Goal: Task Accomplishment & Management: Use online tool/utility

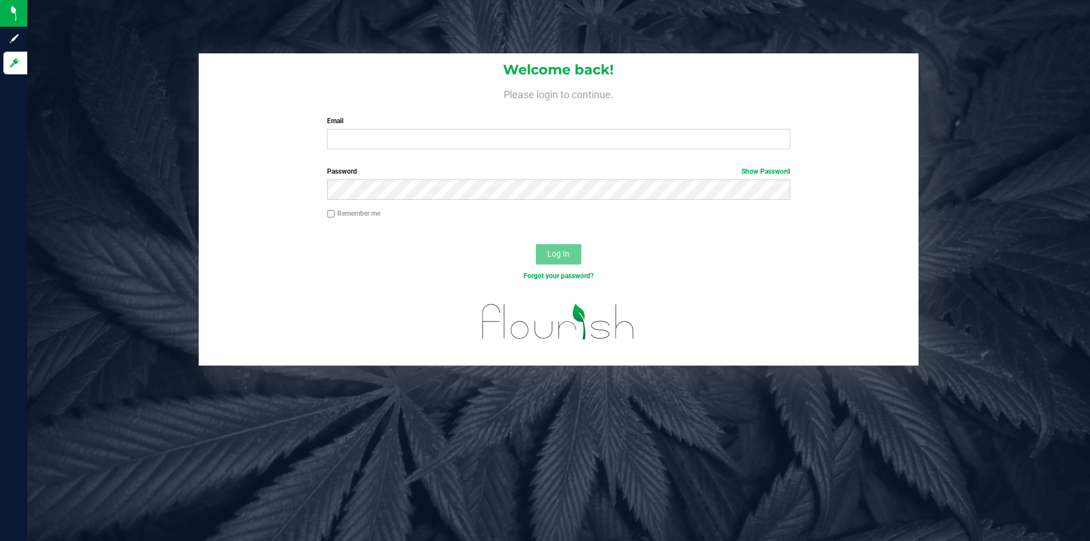
click at [407, 144] on input "Email" at bounding box center [558, 139] width 463 height 20
type input "[EMAIL_ADDRESS][DOMAIN_NAME]"
click at [536, 244] on button "Log In" at bounding box center [558, 254] width 45 height 20
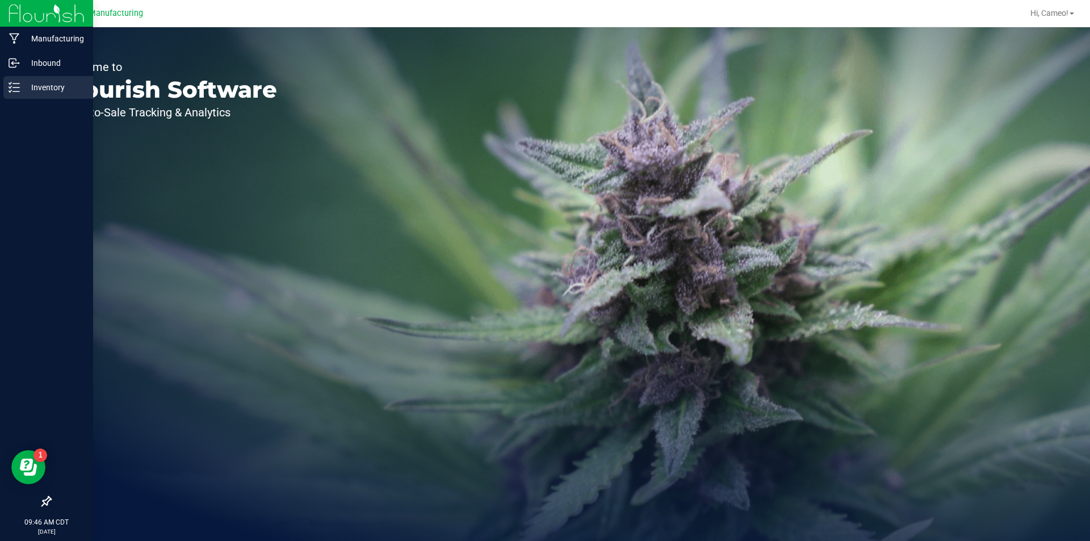
click at [6, 85] on div "Inventory" at bounding box center [48, 87] width 90 height 23
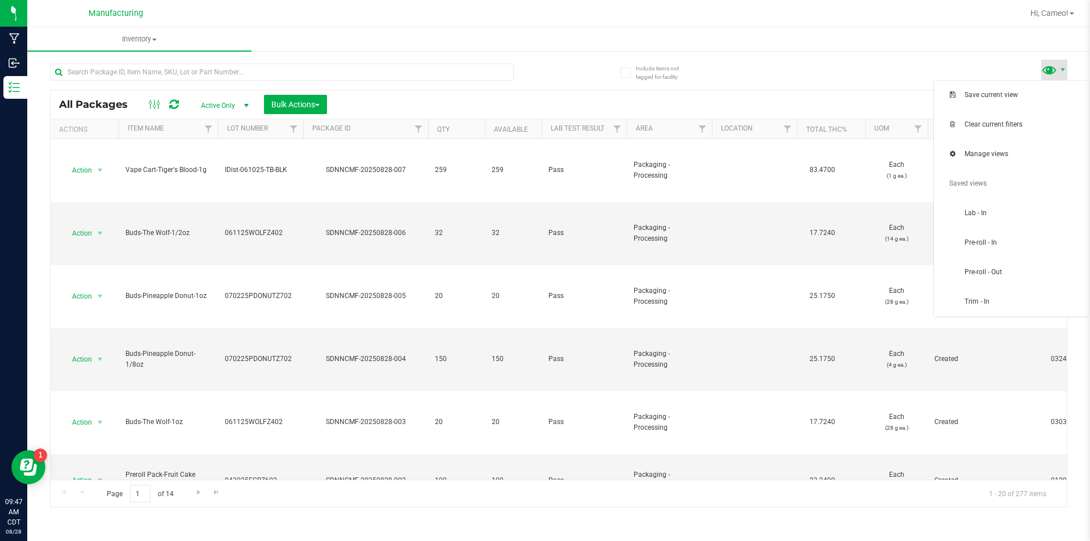
click at [1054, 68] on span at bounding box center [1049, 69] width 16 height 16
click at [987, 237] on span "Pre-roll - In" at bounding box center [1011, 243] width 142 height 23
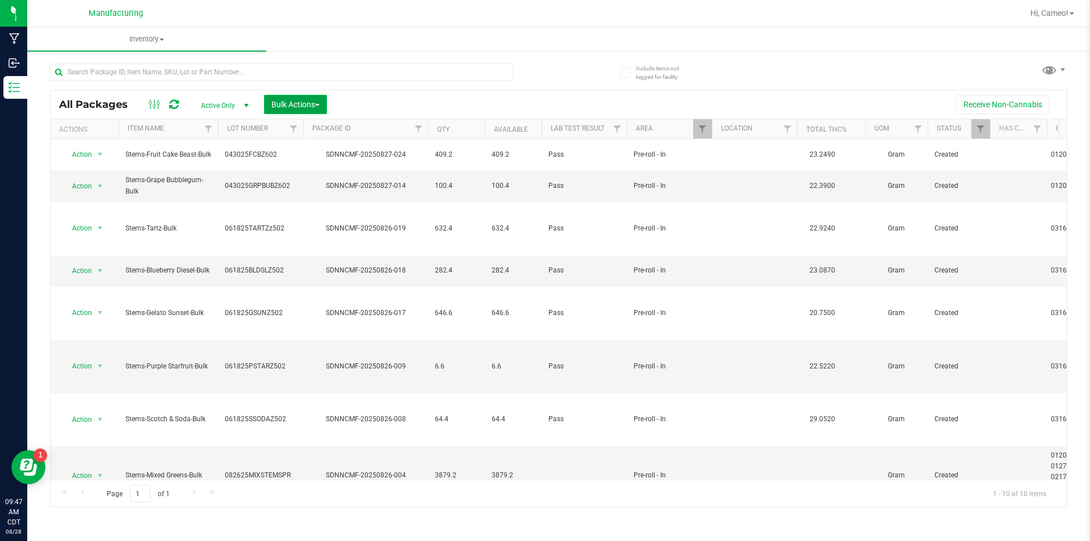
click at [306, 107] on span "Bulk Actions" at bounding box center [295, 104] width 48 height 9
click at [338, 125] on div "Add to manufacturing run" at bounding box center [321, 132] width 101 height 18
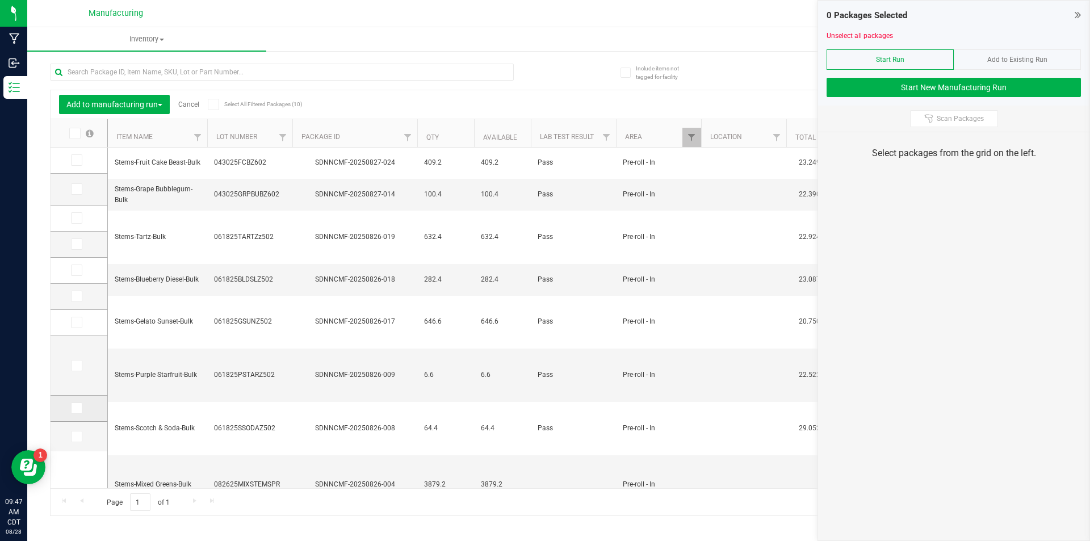
click at [81, 411] on span at bounding box center [76, 407] width 11 height 11
click at [0, 0] on input "checkbox" at bounding box center [0, 0] width 0 height 0
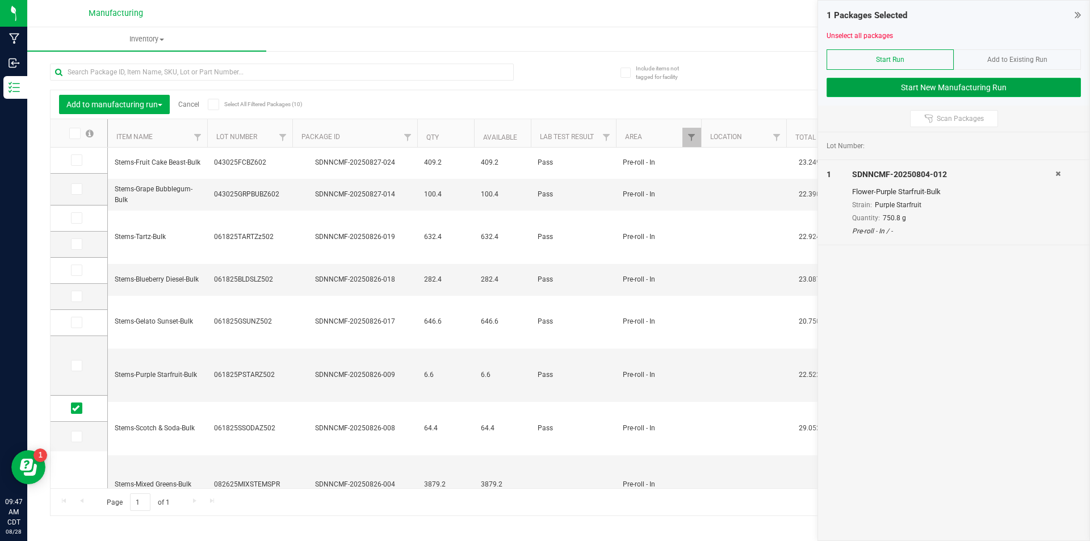
click at [933, 81] on button "Start New Manufacturing Run" at bounding box center [953, 87] width 254 height 19
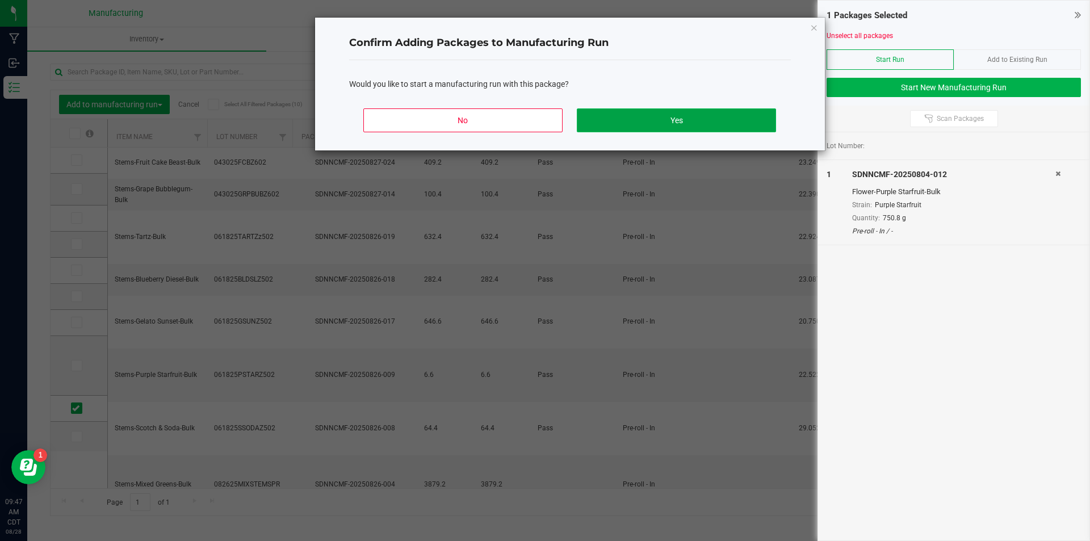
click at [684, 126] on button "Yes" at bounding box center [676, 120] width 199 height 24
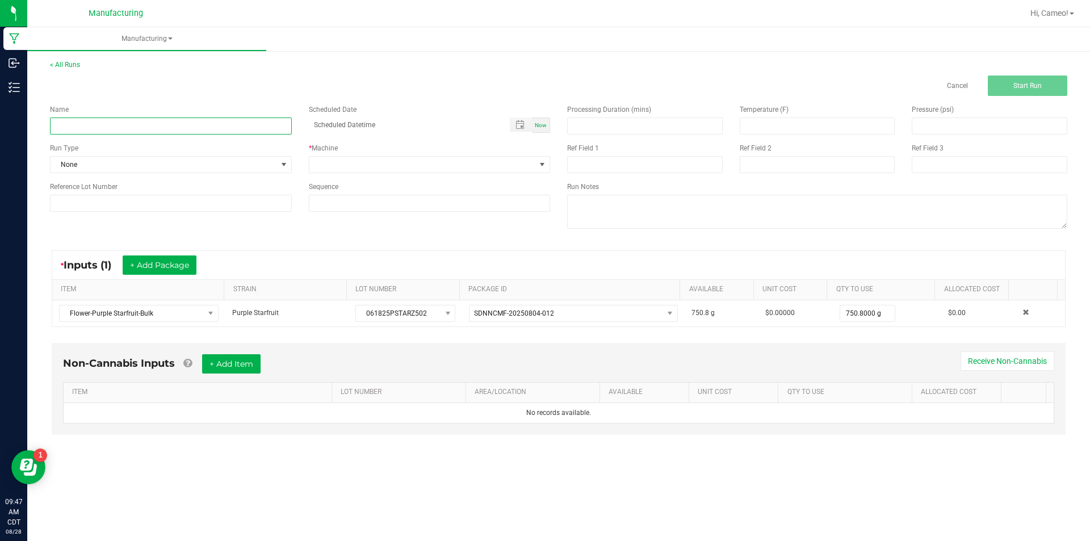
click at [241, 120] on input at bounding box center [171, 125] width 242 height 17
type input "082825 - Purple Starfruit"
click at [547, 121] on div "Now" at bounding box center [541, 124] width 18 height 15
type input "[DATE] 9:47 AM"
drag, startPoint x: 544, startPoint y: 159, endPoint x: 539, endPoint y: 163, distance: 6.5
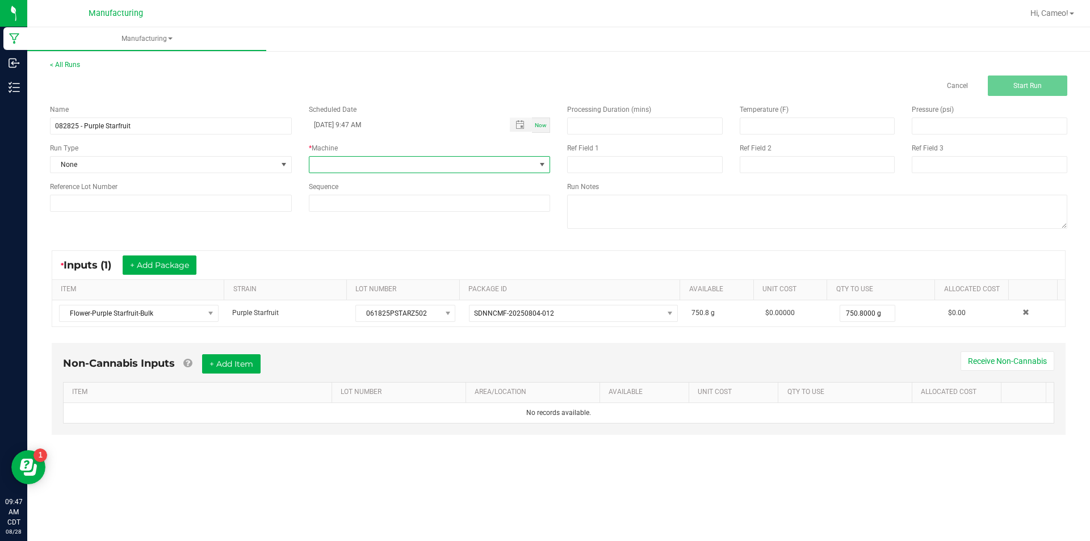
click at [541, 162] on span at bounding box center [542, 165] width 14 height 16
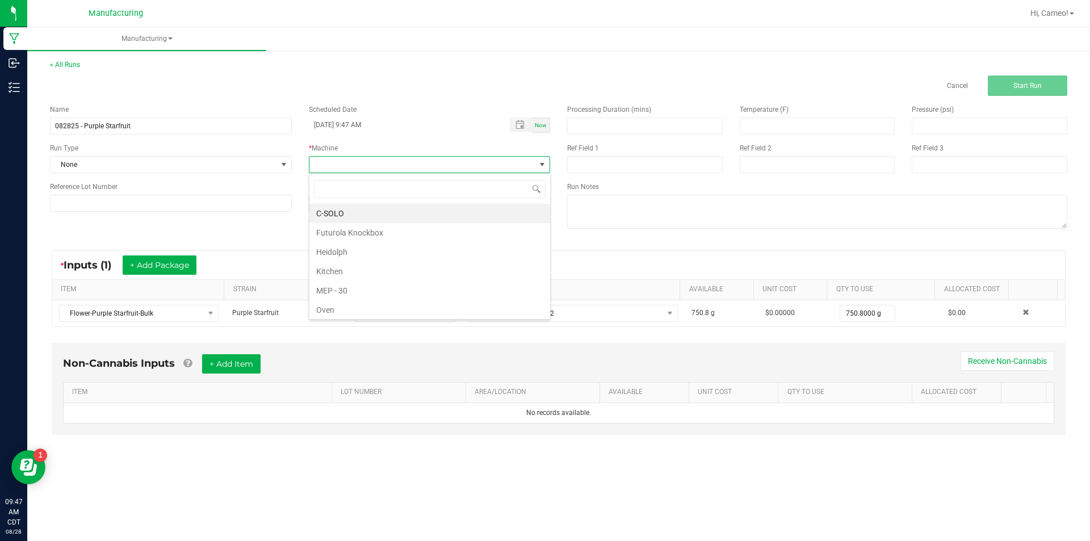
scroll to position [17, 241]
drag, startPoint x: 372, startPoint y: 226, endPoint x: 354, endPoint y: 225, distance: 18.2
click at [369, 229] on li "Futurola Knockbox" at bounding box center [429, 232] width 241 height 19
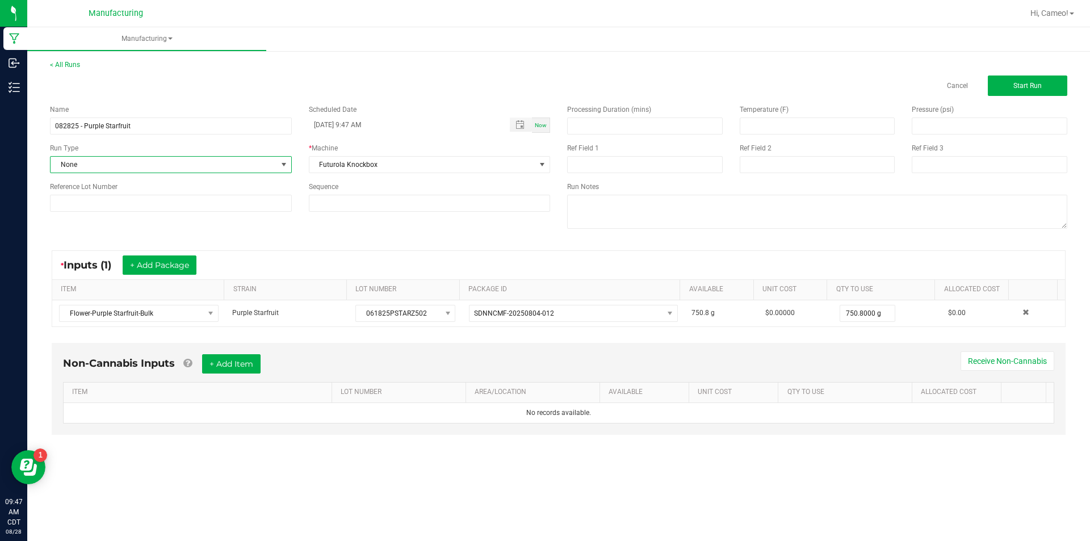
click at [224, 158] on span "None" at bounding box center [164, 165] width 226 height 16
click at [89, 311] on li "Pre-roll" at bounding box center [171, 308] width 241 height 17
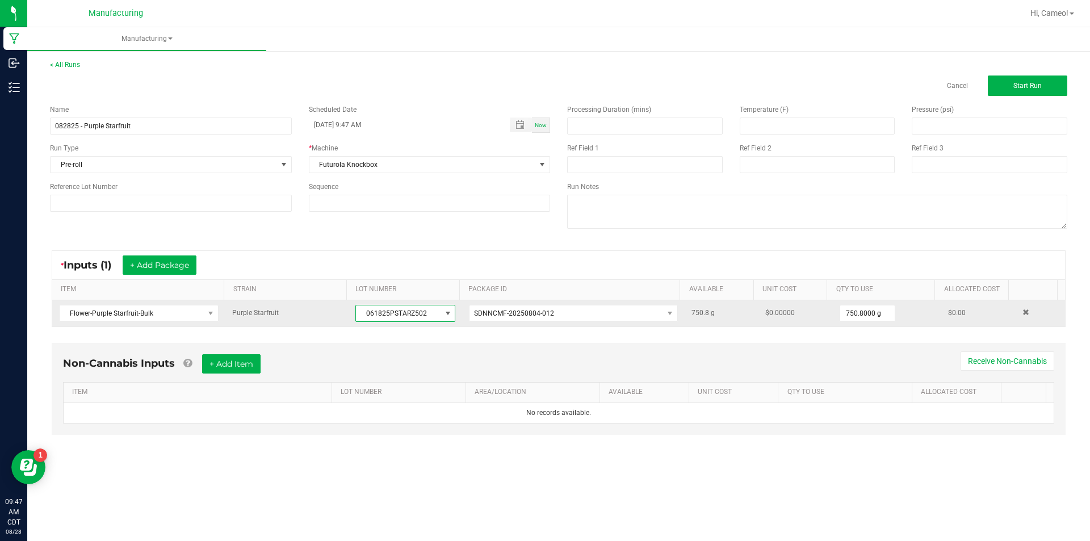
click at [398, 312] on span "061825PSTARZ502" at bounding box center [398, 313] width 85 height 16
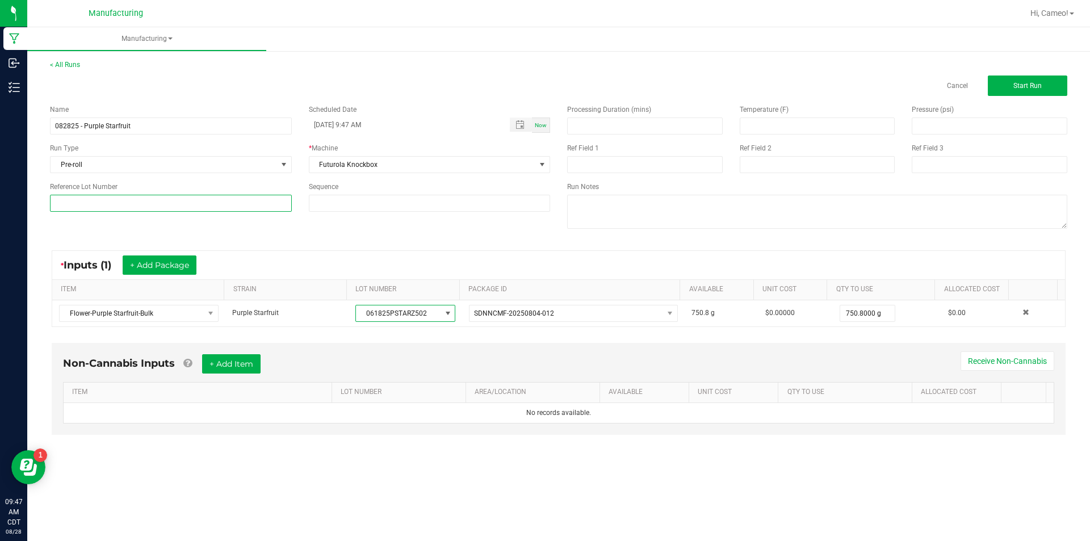
click at [212, 205] on input at bounding box center [171, 203] width 242 height 17
paste input "061825PSTARZ502"
type input "061825PSTARZ502"
click at [1020, 91] on button "Start Run" at bounding box center [1026, 85] width 79 height 20
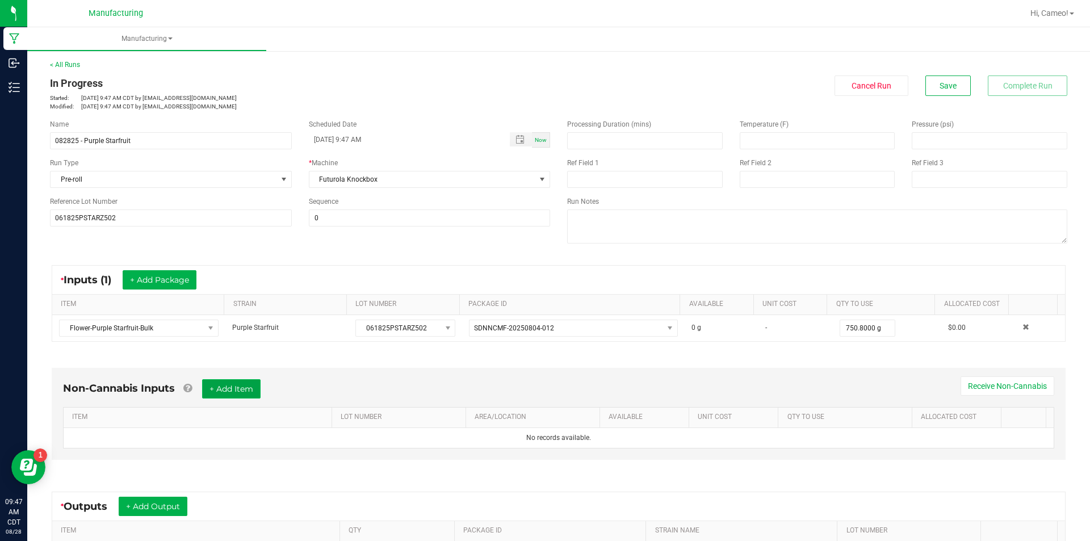
click at [238, 392] on button "+ Add Item" at bounding box center [231, 388] width 58 height 19
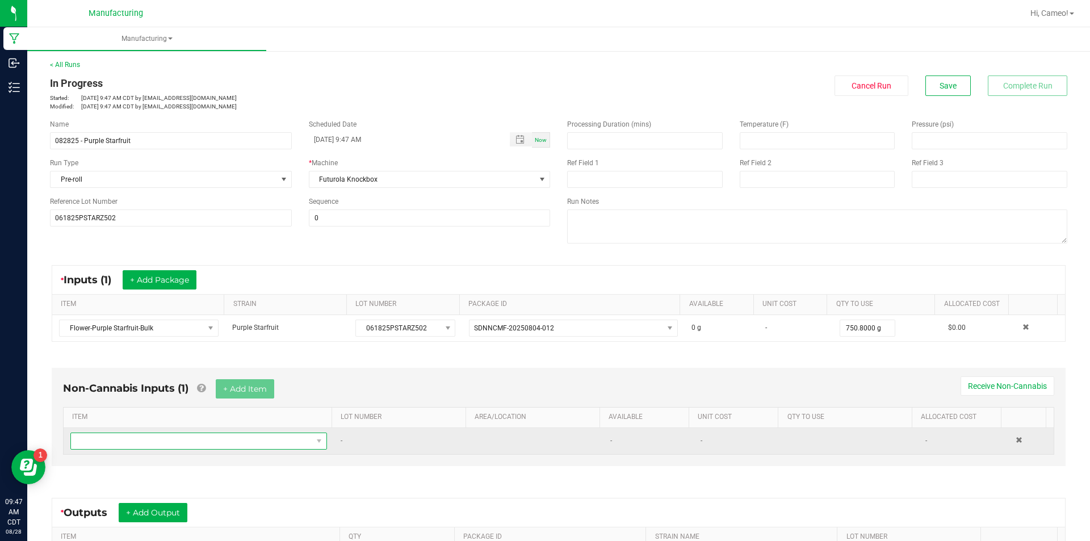
click at [234, 443] on span "NO DATA FOUND" at bounding box center [191, 441] width 241 height 16
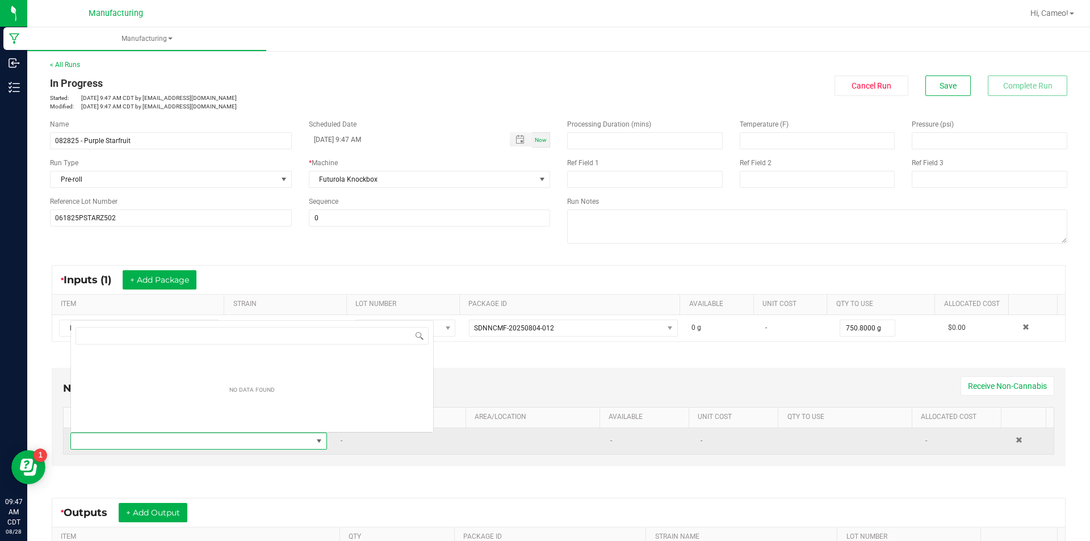
scroll to position [17, 250]
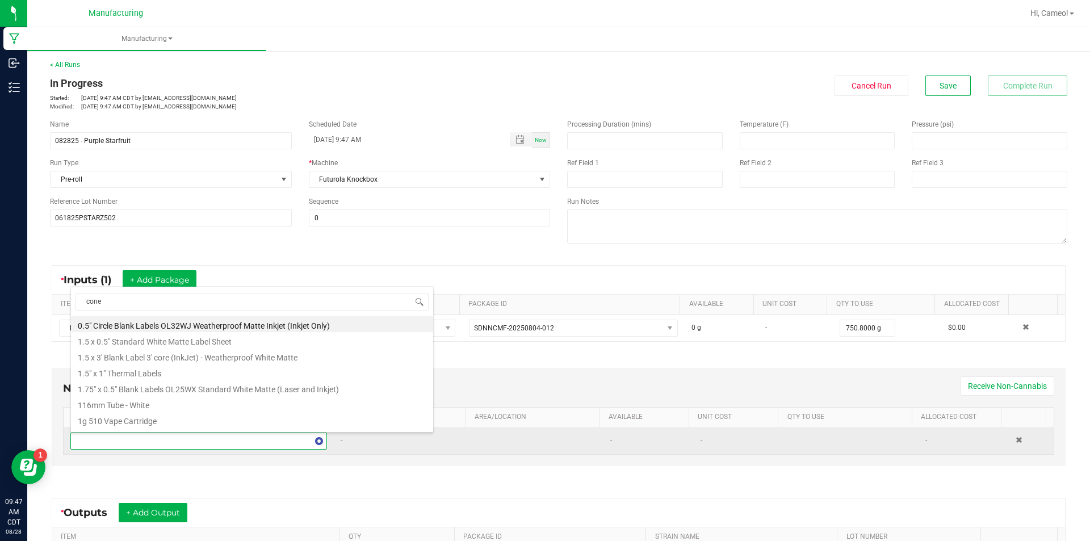
type input "cones"
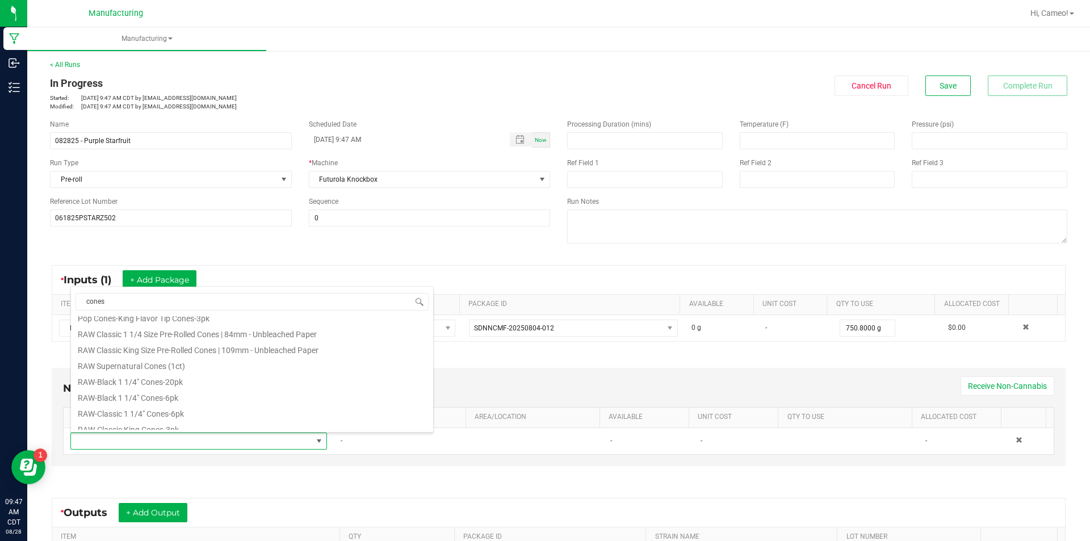
scroll to position [568, 0]
click at [288, 326] on li "RAW Classic King Size Pre-Rolled Cones | 109mm - Unbleached Paper" at bounding box center [252, 329] width 362 height 16
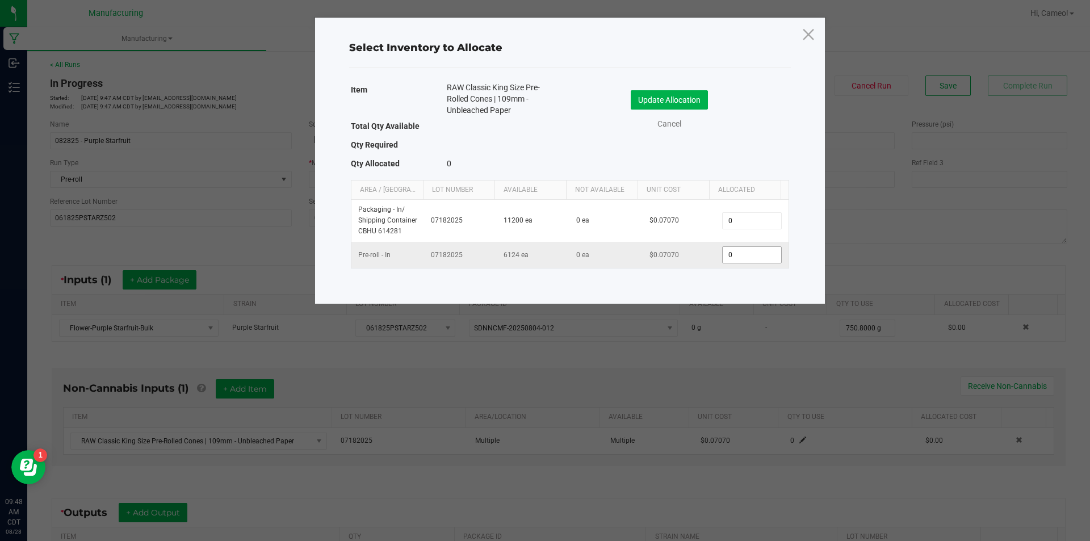
click at [758, 259] on input "0" at bounding box center [751, 255] width 58 height 16
type input "737"
click at [681, 99] on button "Update Allocation" at bounding box center [668, 99] width 77 height 19
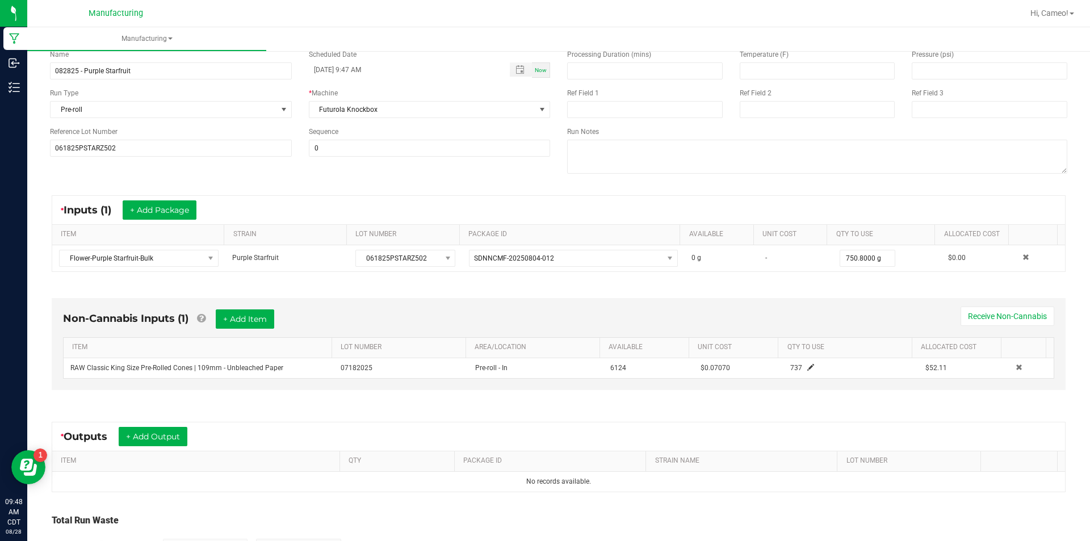
scroll to position [150, 0]
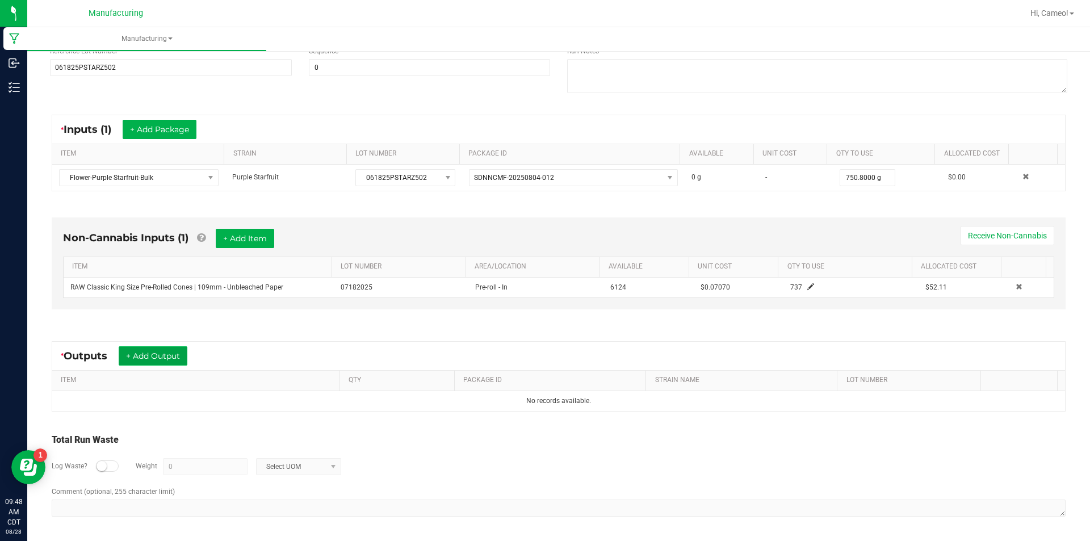
click at [155, 352] on button "+ Add Output" at bounding box center [153, 355] width 69 height 19
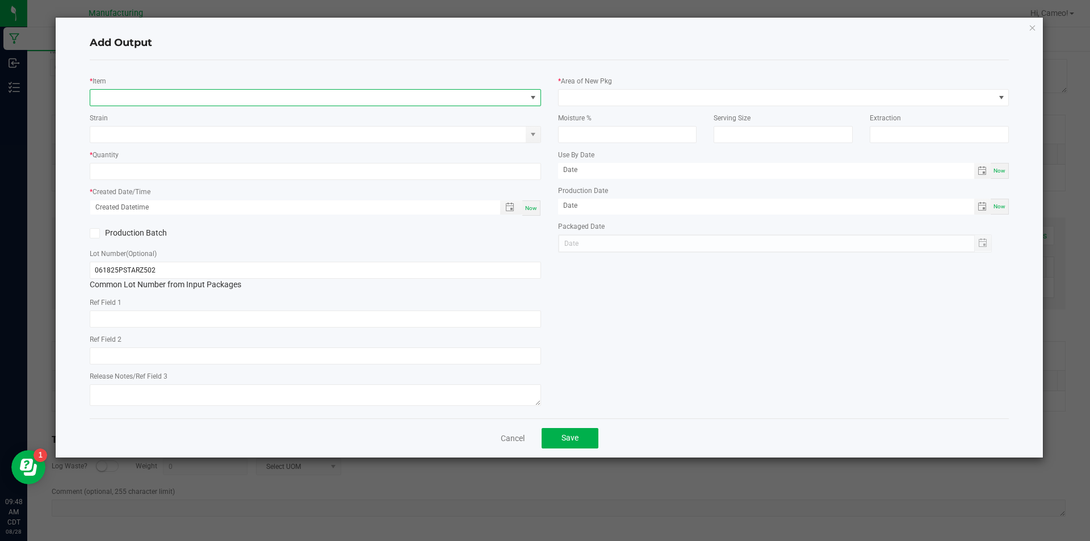
click at [376, 91] on span "NO DATA FOUND" at bounding box center [308, 98] width 436 height 16
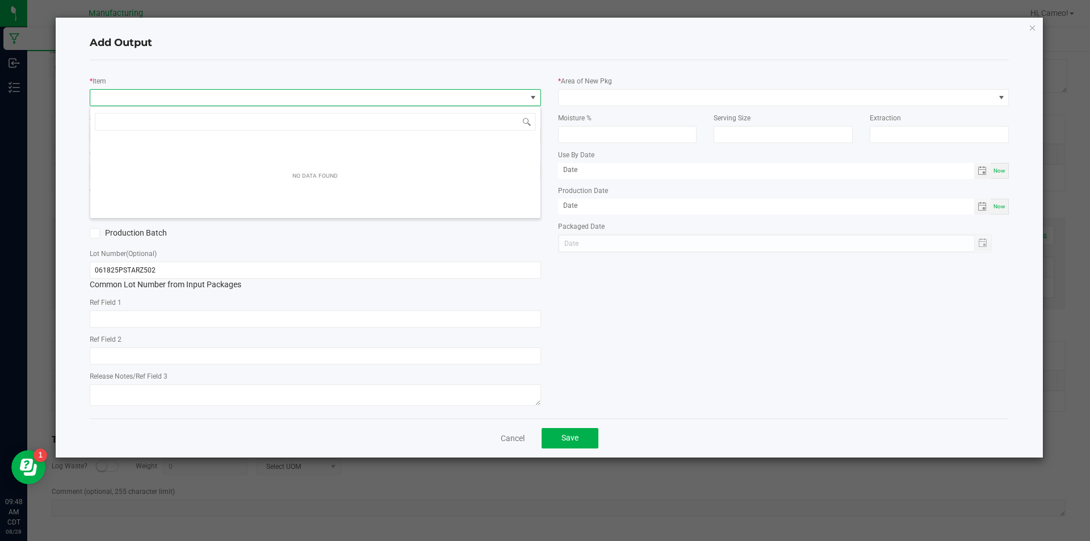
scroll to position [17, 451]
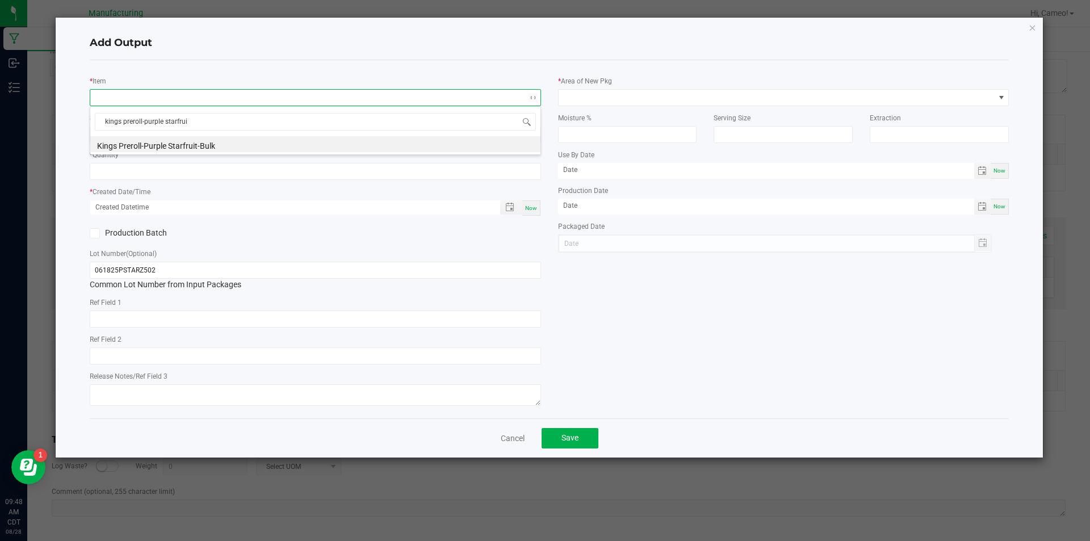
type input "kings preroll-purple starfruit"
click at [368, 149] on li "Kings Preroll-Purple Starfruit-Bulk" at bounding box center [315, 144] width 450 height 16
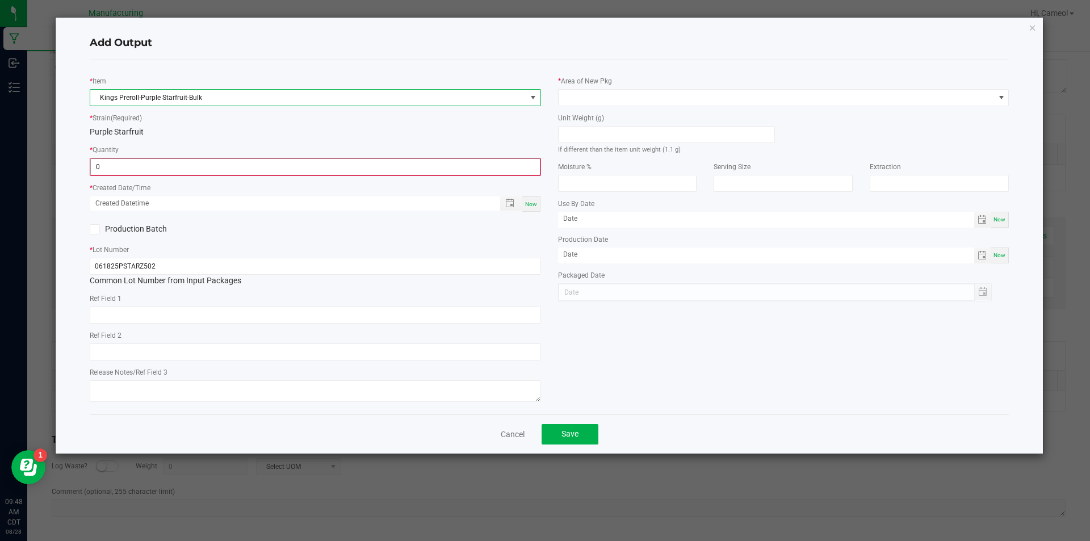
click at [364, 161] on input "0" at bounding box center [315, 167] width 449 height 16
type input "0 ea"
click at [532, 199] on div "Now" at bounding box center [531, 203] width 18 height 15
type input "[DATE] 9:48 AM"
type input "[DATE]"
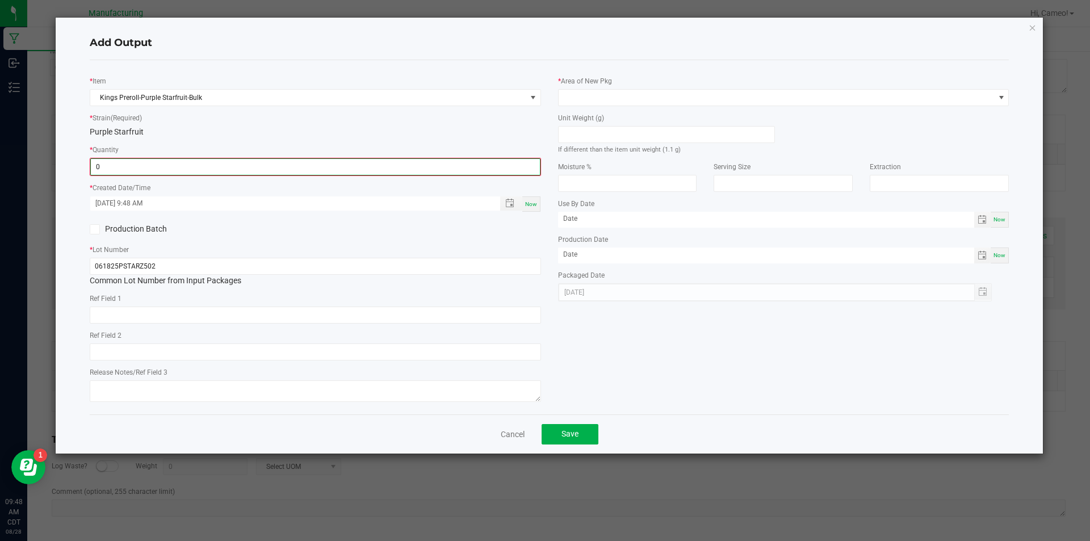
click at [437, 171] on input "0" at bounding box center [315, 167] width 449 height 16
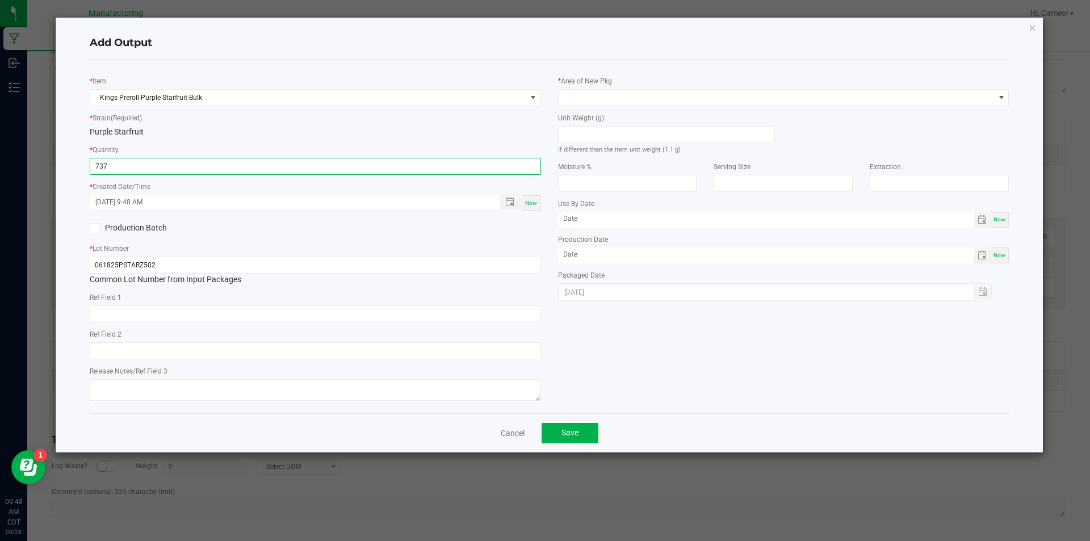
type input "737 ea"
click at [532, 203] on span "Now" at bounding box center [531, 203] width 12 height 6
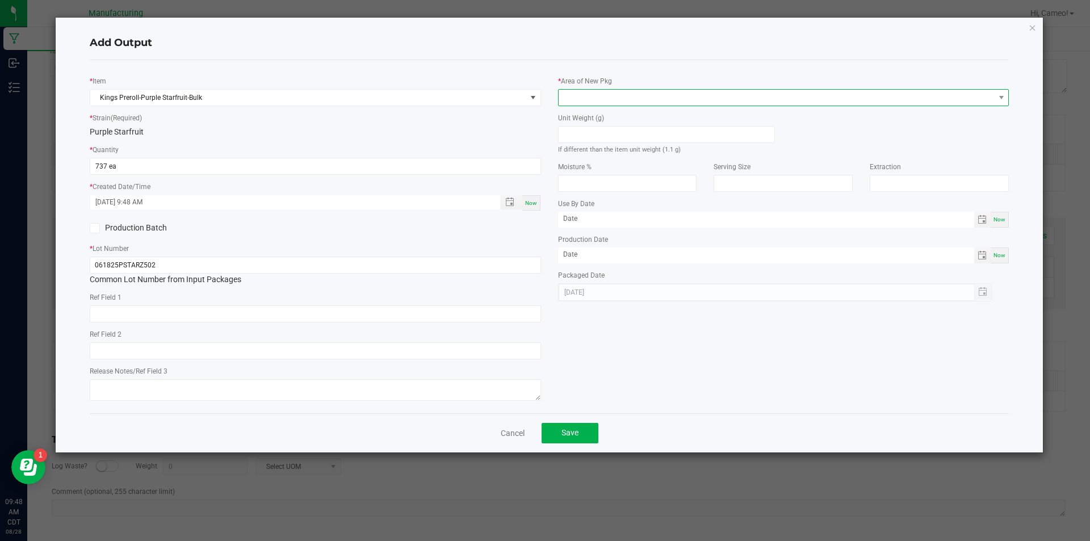
click at [614, 103] on span at bounding box center [776, 98] width 436 height 16
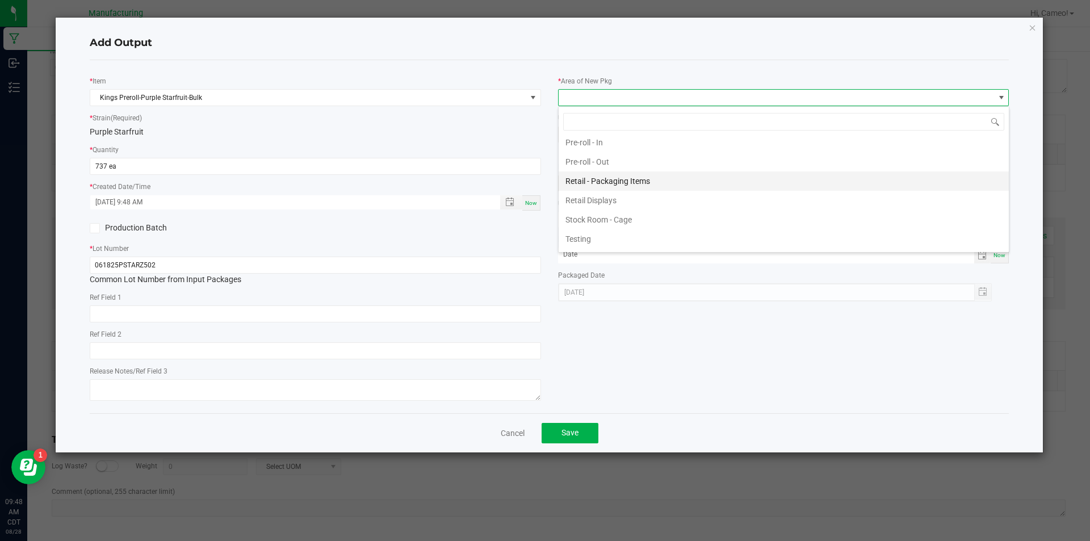
scroll to position [389, 0]
click at [610, 180] on li "Pre-roll - Out" at bounding box center [783, 180] width 450 height 19
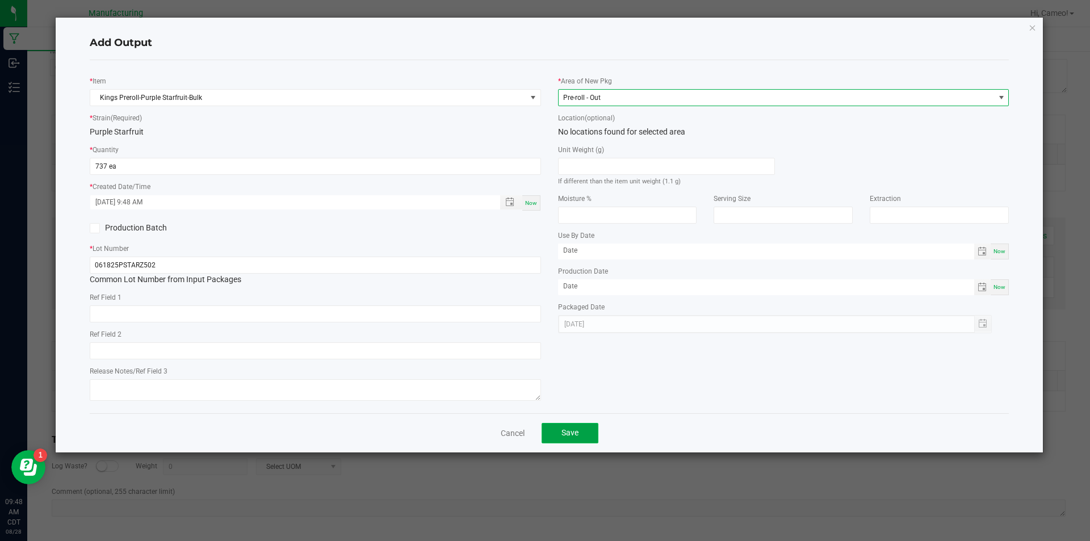
click at [573, 440] on button "Save" at bounding box center [569, 433] width 57 height 20
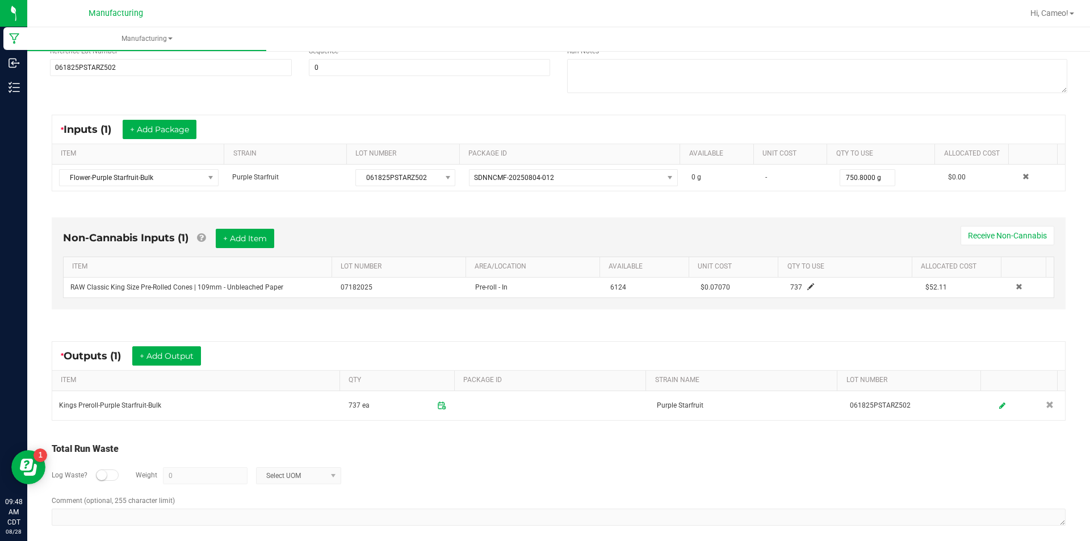
click at [964, 108] on div "* Inputs (1) + Add Package ITEM STRAIN LOT NUMBER PACKAGE ID AVAILABLE Unit Cos…" at bounding box center [558, 152] width 1034 height 97
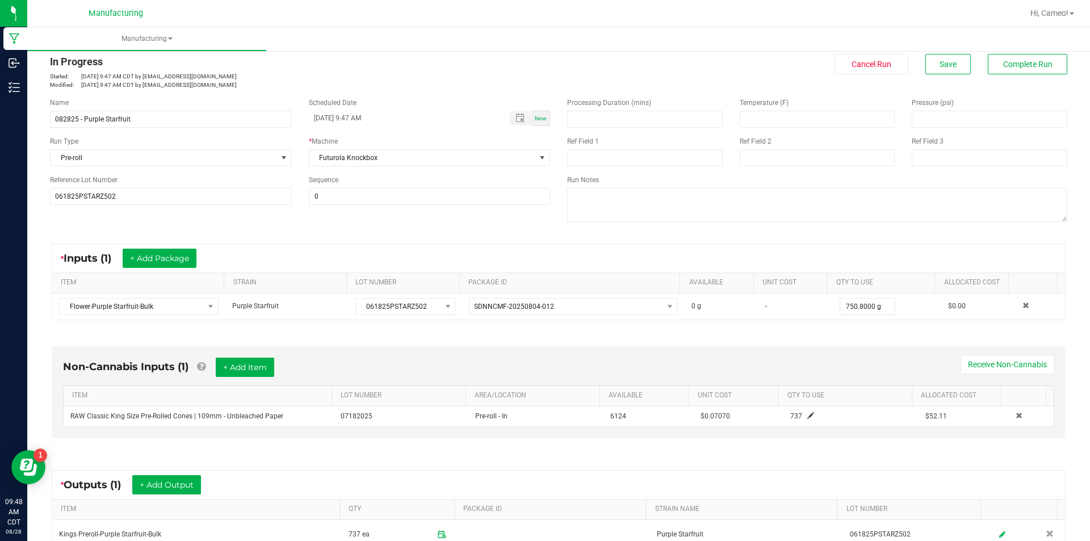
scroll to position [0, 0]
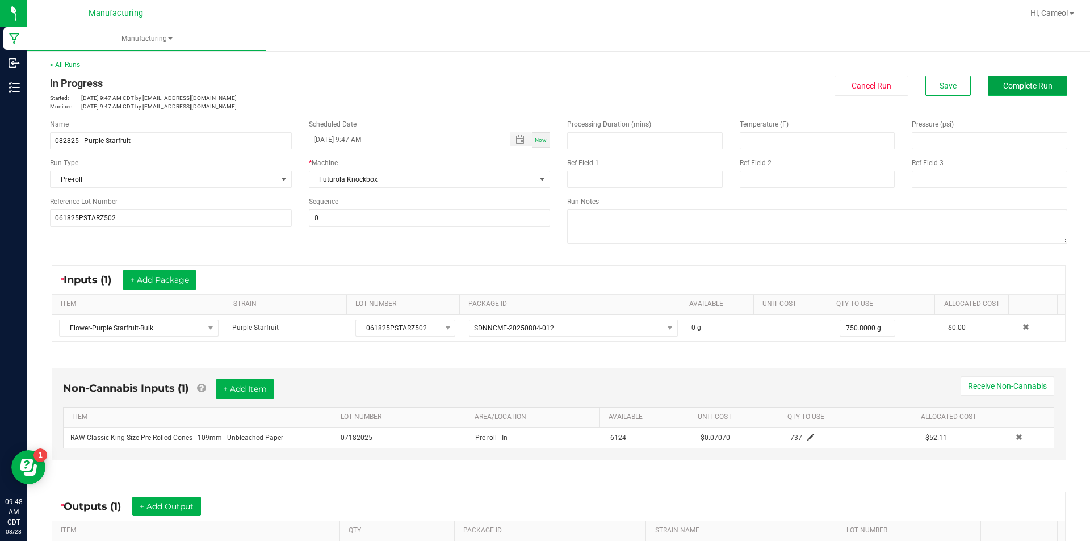
click at [1013, 93] on button "Complete Run" at bounding box center [1026, 85] width 79 height 20
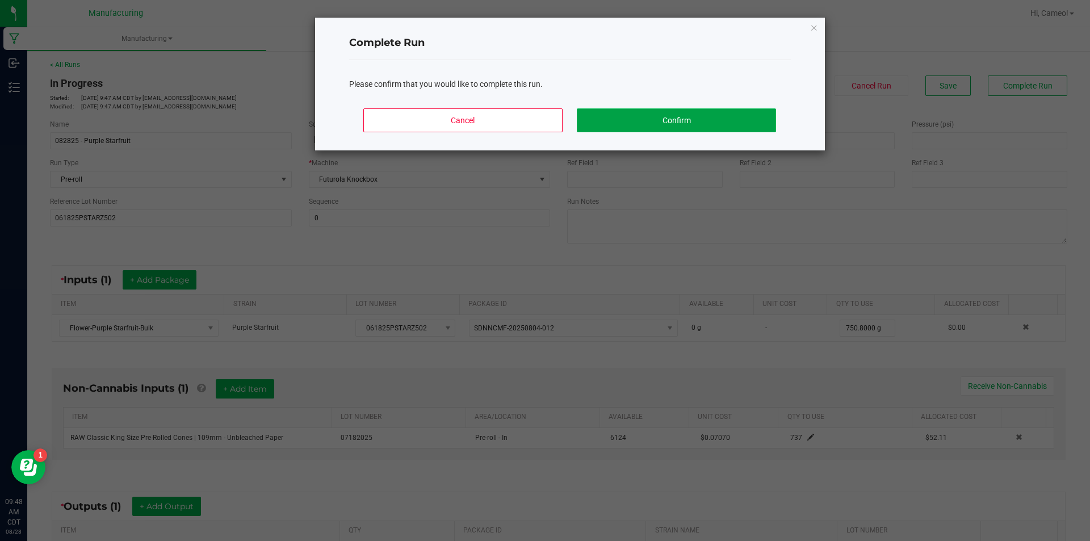
click at [677, 119] on button "Confirm" at bounding box center [676, 120] width 199 height 24
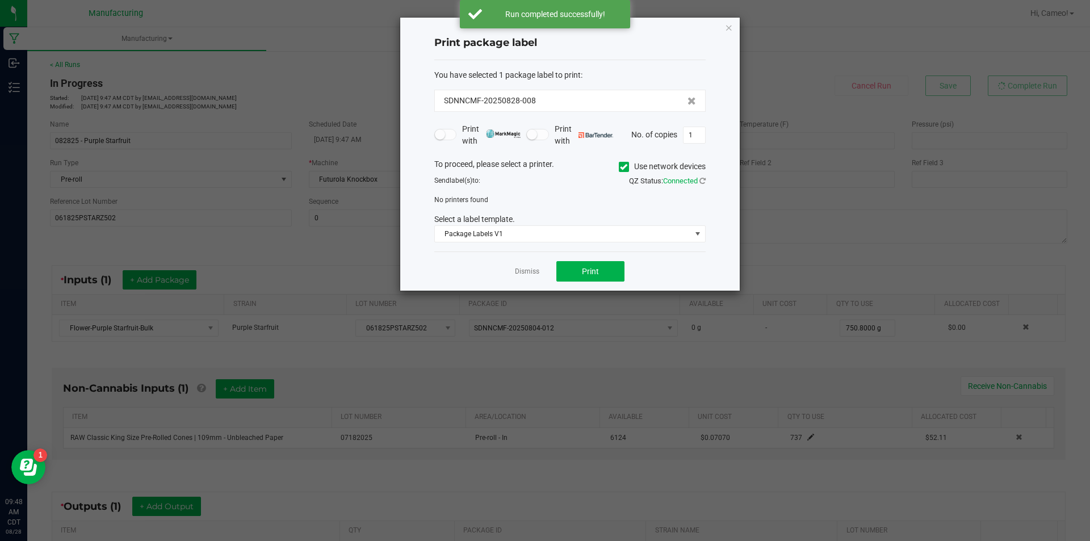
click at [626, 170] on span at bounding box center [624, 167] width 10 height 10
click at [0, 0] on input "Use network devices" at bounding box center [0, 0] width 0 height 0
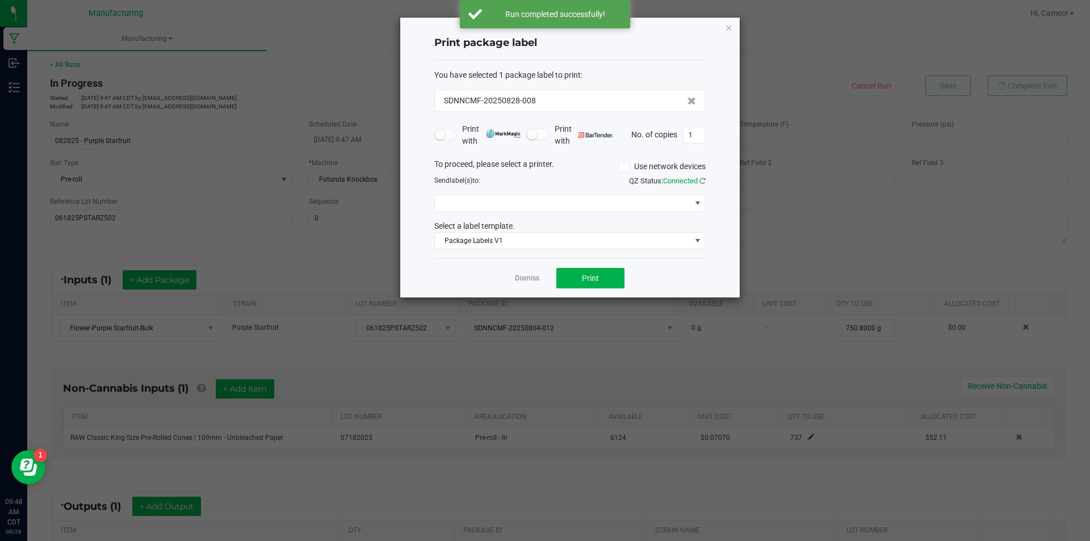
click at [615, 213] on div "To proceed, please select a printer. Use network devices Send label(s) to: QZ S…" at bounding box center [569, 203] width 271 height 91
click at [613, 204] on span at bounding box center [563, 203] width 256 height 16
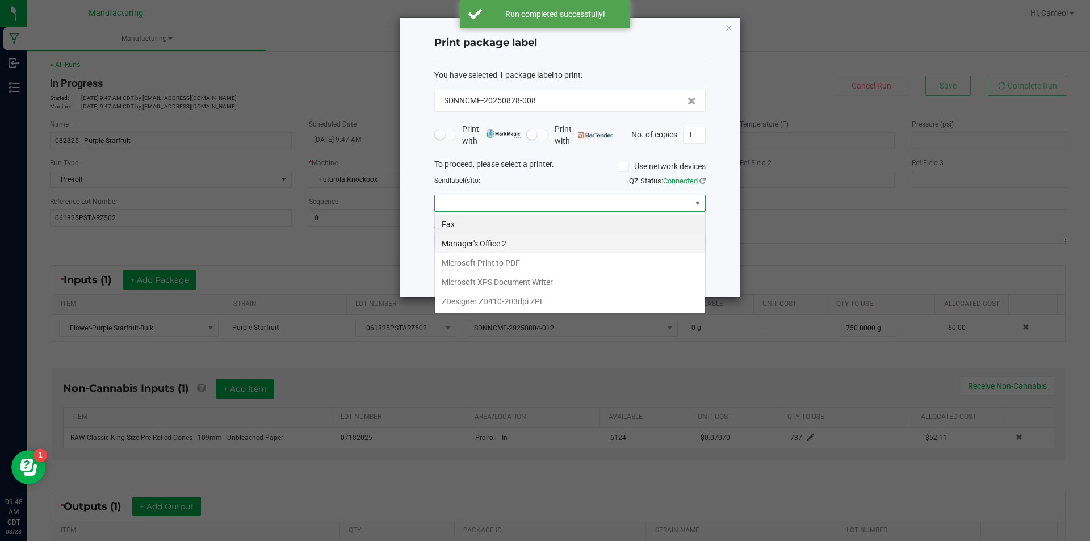
scroll to position [17, 271]
click at [563, 308] on ZPL "ZDesigner ZD410-203dpi ZPL" at bounding box center [570, 301] width 270 height 19
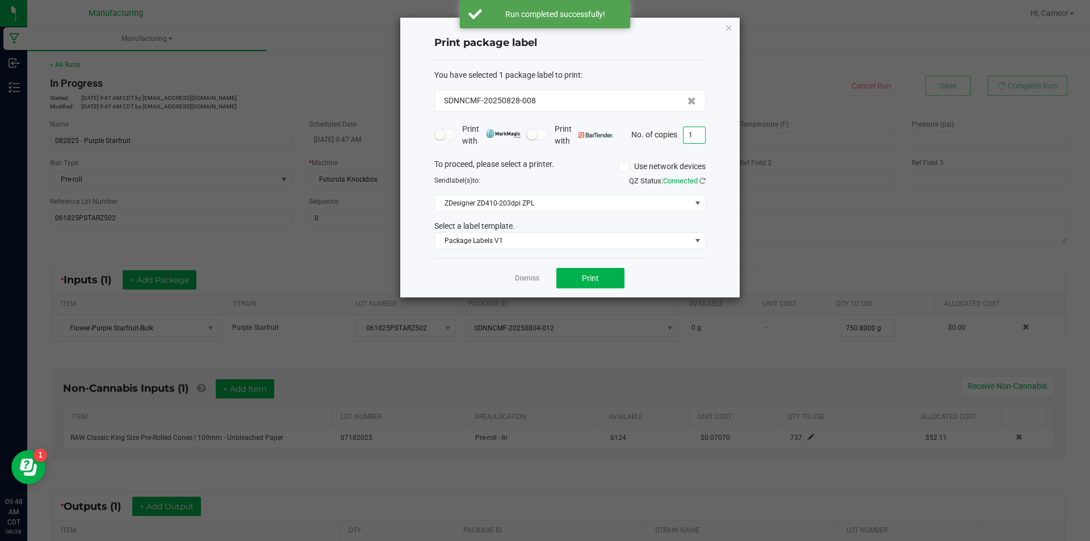
click at [688, 136] on input "1" at bounding box center [694, 135] width 22 height 16
type input "2"
click at [599, 271] on button "Print" at bounding box center [590, 278] width 68 height 20
click at [521, 275] on link "Dismiss" at bounding box center [527, 279] width 24 height 10
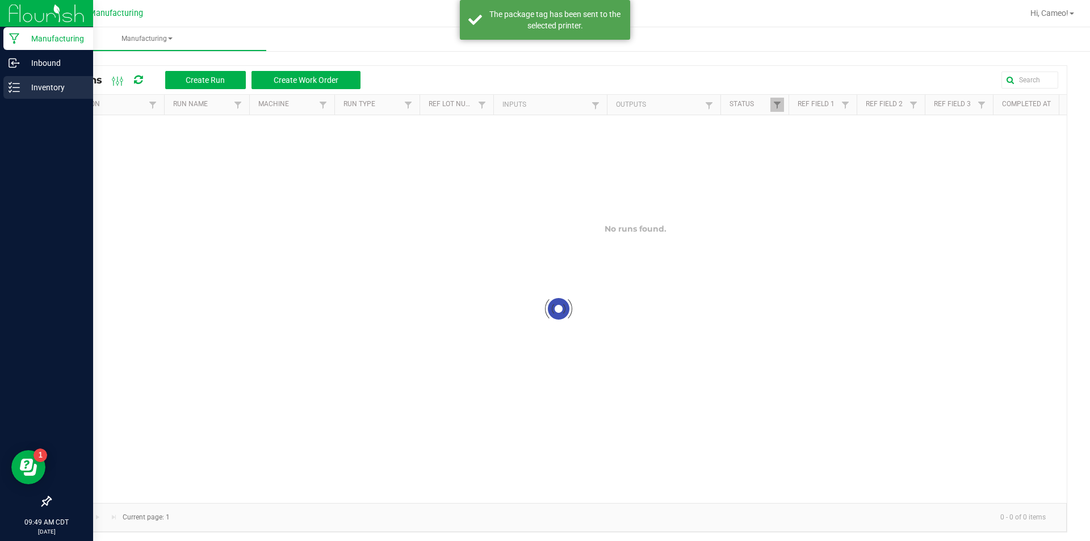
click at [23, 87] on p "Inventory" at bounding box center [54, 88] width 68 height 14
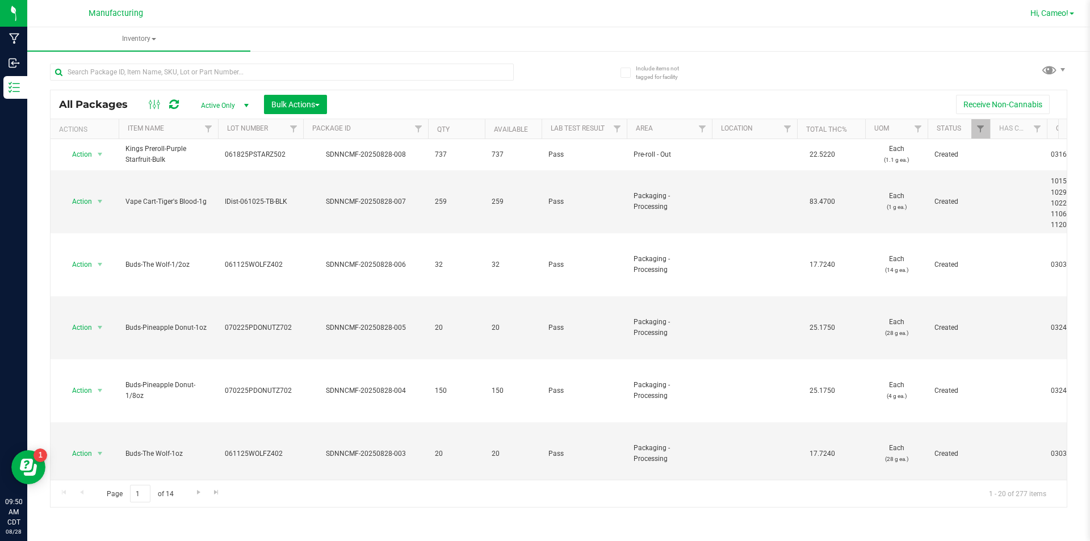
click at [1063, 12] on span "Hi, Cameo!" at bounding box center [1049, 13] width 38 height 9
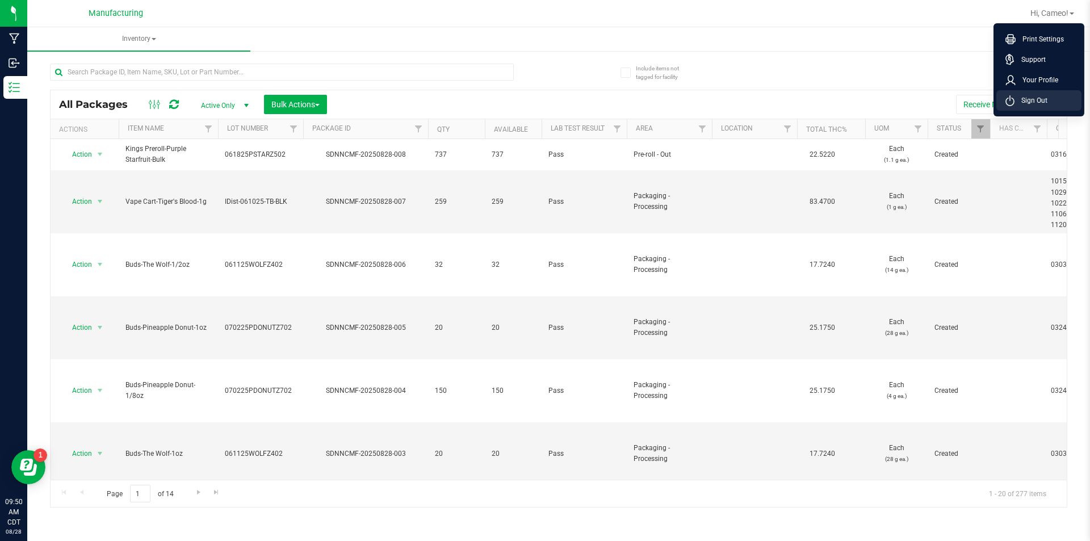
click at [1045, 99] on span "Sign Out" at bounding box center [1030, 100] width 33 height 11
